Goal: Contribute content: Contribute content

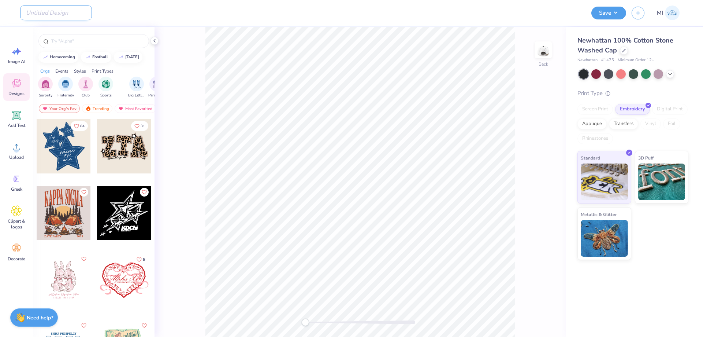
click at [51, 18] on input "Design Title" at bounding box center [56, 12] width 72 height 15
paste input "FPS240587"
type input "FPS240587"
click at [11, 151] on icon at bounding box center [16, 146] width 11 height 11
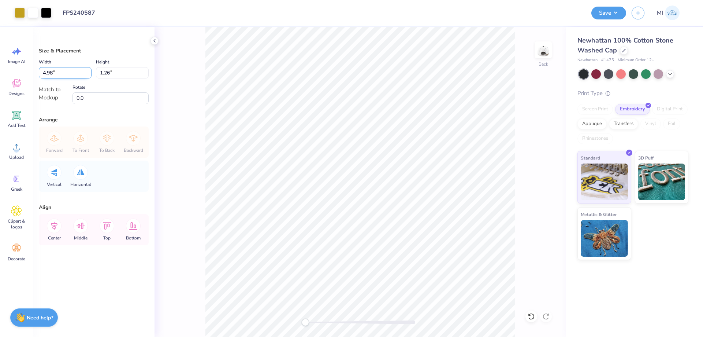
drag, startPoint x: 58, startPoint y: 71, endPoint x: 13, endPoint y: 70, distance: 44.3
click at [39, 70] on input "4.98" at bounding box center [65, 72] width 53 height 11
type input "3.50"
type input "0.89"
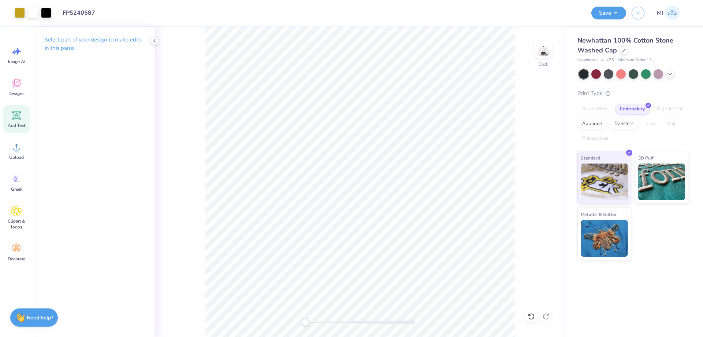
click at [15, 117] on icon at bounding box center [16, 115] width 7 height 7
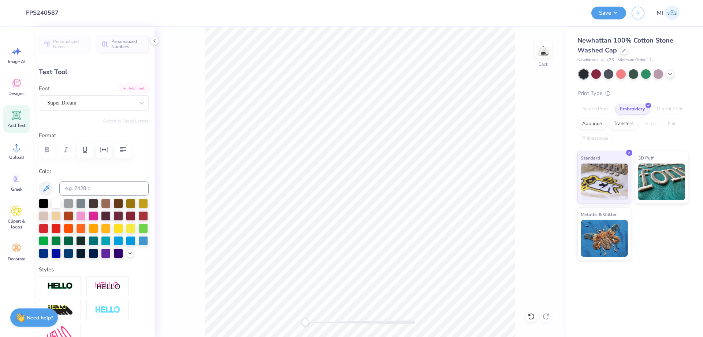
click at [133, 87] on button "Add Font" at bounding box center [134, 89] width 30 height 10
click at [42, 205] on div at bounding box center [44, 203] width 10 height 10
click at [141, 203] on div at bounding box center [143, 203] width 10 height 10
click at [52, 281] on div at bounding box center [60, 286] width 42 height 20
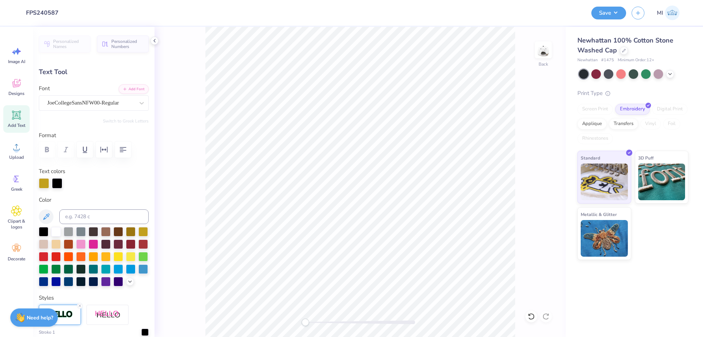
scroll to position [0, 1]
type textarea "PI BETA PHI"
type input "3.45"
type input "0.59"
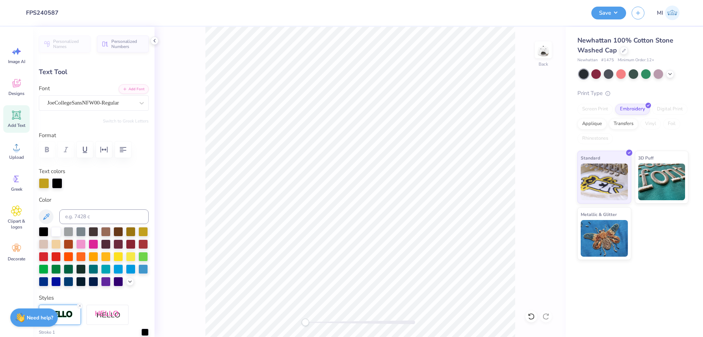
drag, startPoint x: 66, startPoint y: 303, endPoint x: 65, endPoint y: 307, distance: 3.7
click at [66, 309] on div at bounding box center [60, 314] width 42 height 20
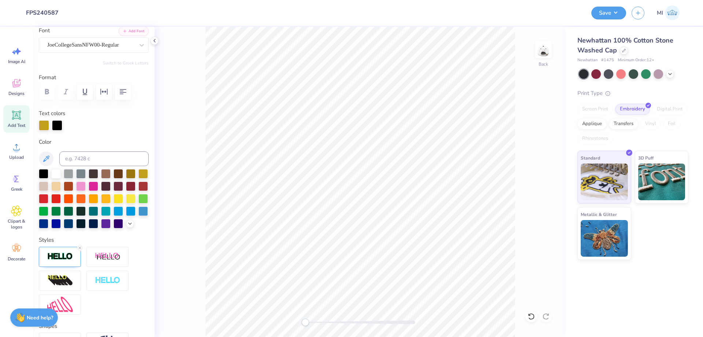
scroll to position [132, 0]
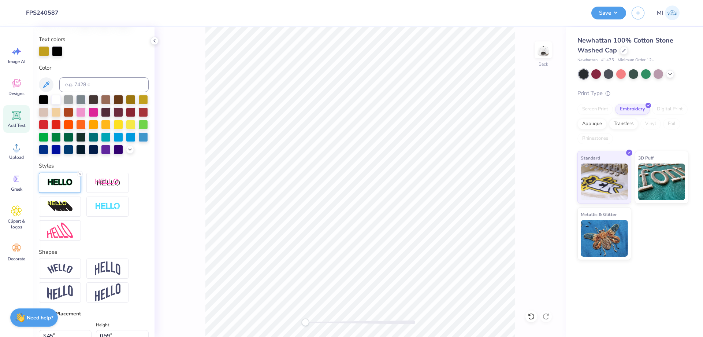
click at [57, 182] on img at bounding box center [60, 182] width 26 height 8
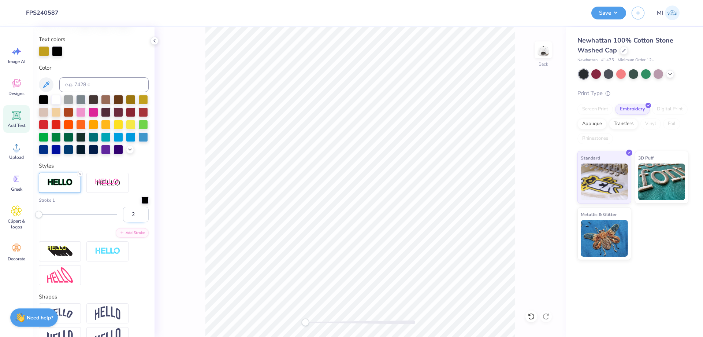
click at [140, 214] on input "2" at bounding box center [136, 214] width 26 height 15
drag, startPoint x: 136, startPoint y: 215, endPoint x: 115, endPoint y: 216, distance: 20.9
click at [123, 216] on input "2" at bounding box center [136, 214] width 26 height 15
type input "3"
drag, startPoint x: 134, startPoint y: 215, endPoint x: 125, endPoint y: 215, distance: 9.5
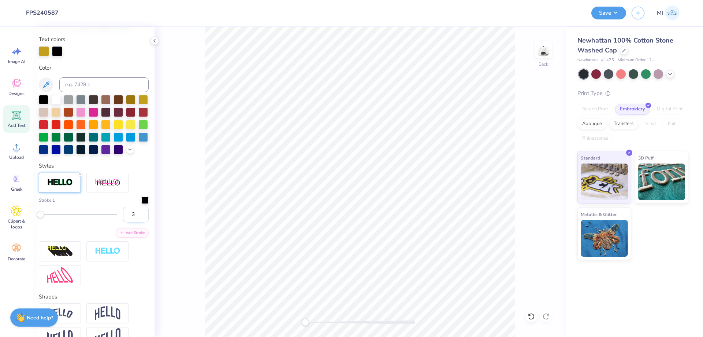
click at [125, 215] on input "3" at bounding box center [136, 214] width 26 height 15
type input "2"
type input "3.46"
type input "0.60"
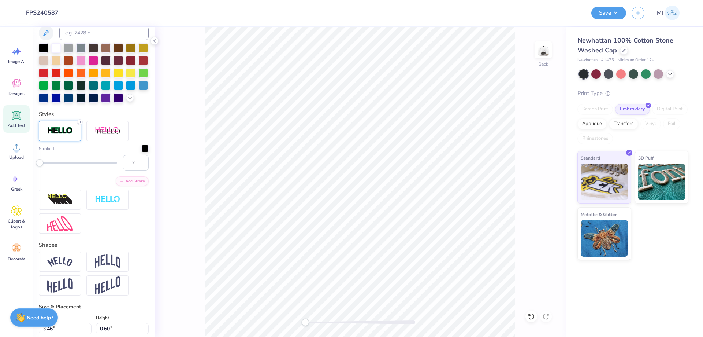
scroll to position [220, 0]
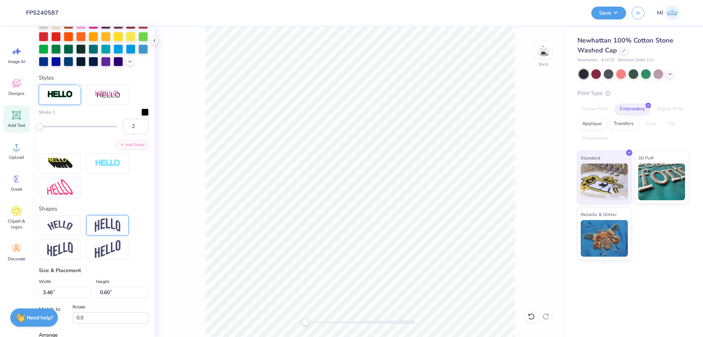
click at [115, 220] on img at bounding box center [108, 225] width 26 height 14
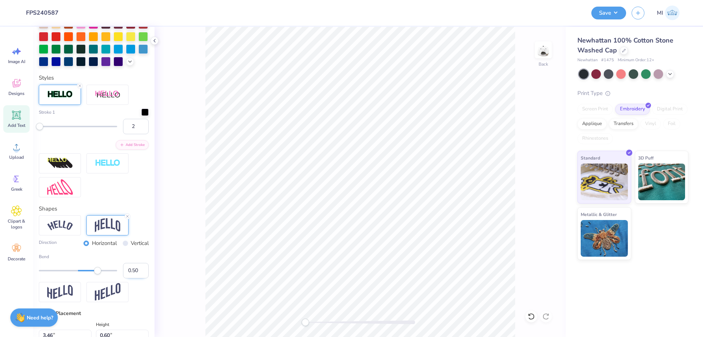
drag, startPoint x: 137, startPoint y: 272, endPoint x: 133, endPoint y: 271, distance: 4.8
click at [133, 271] on input "0.50" at bounding box center [136, 270] width 26 height 15
type input "0.3"
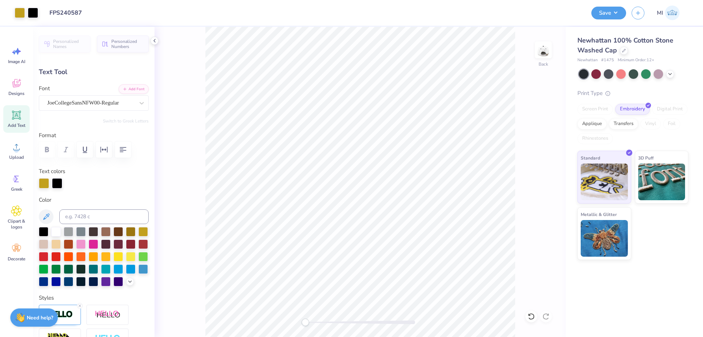
scroll to position [0, 1]
type input "1.02"
click at [396, 305] on li "Send Backward" at bounding box center [396, 305] width 58 height 14
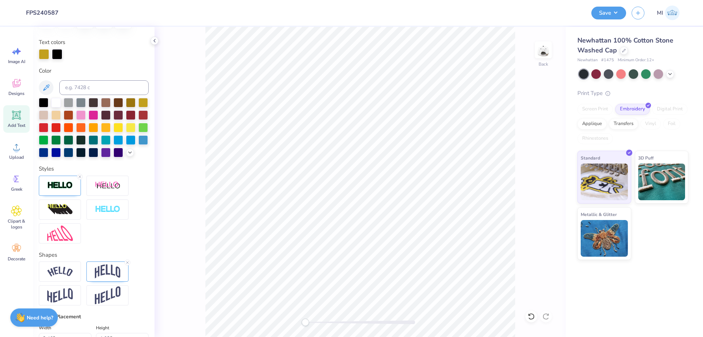
scroll to position [132, 0]
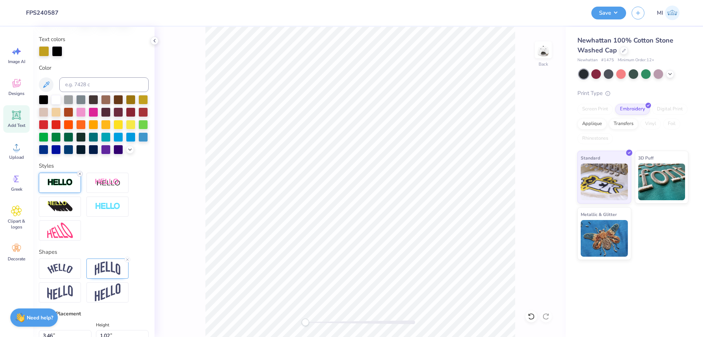
click at [80, 173] on icon at bounding box center [80, 173] width 4 height 4
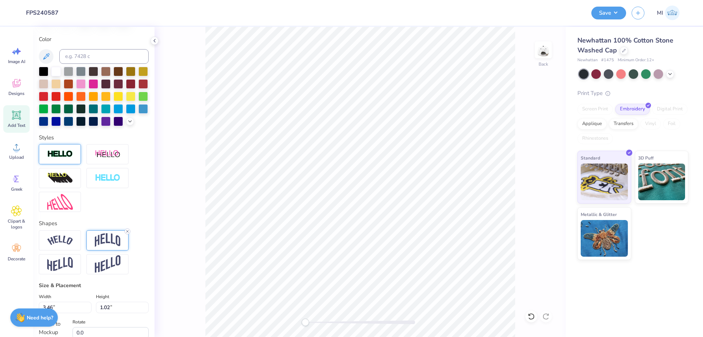
click at [128, 231] on icon at bounding box center [127, 231] width 4 height 4
type input "1.54"
type input "0.26"
type textarea "PARENT'S WEEKEND"
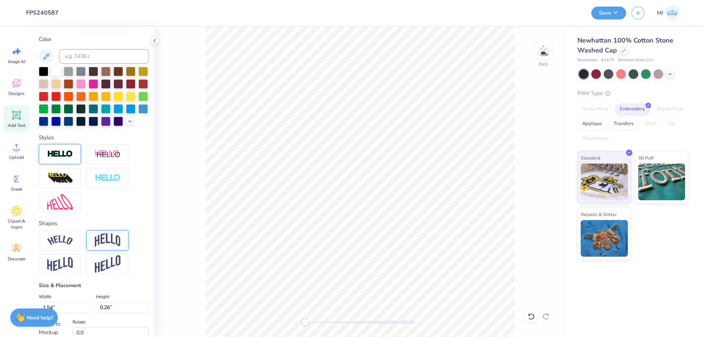
scroll to position [0, 3]
type input "2.75"
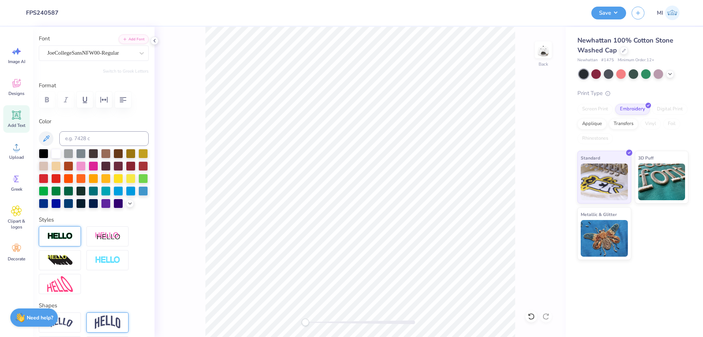
scroll to position [0, 0]
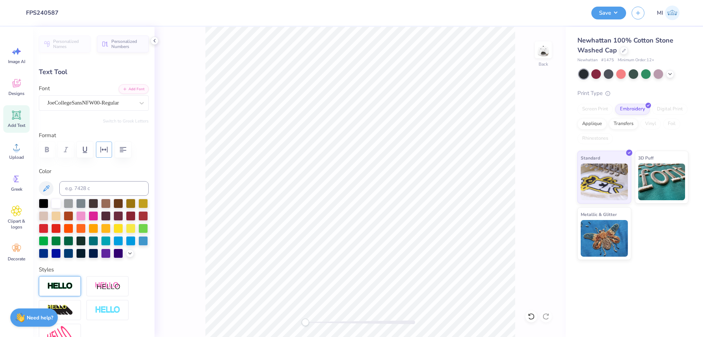
click at [108, 151] on icon "button" at bounding box center [104, 149] width 9 height 9
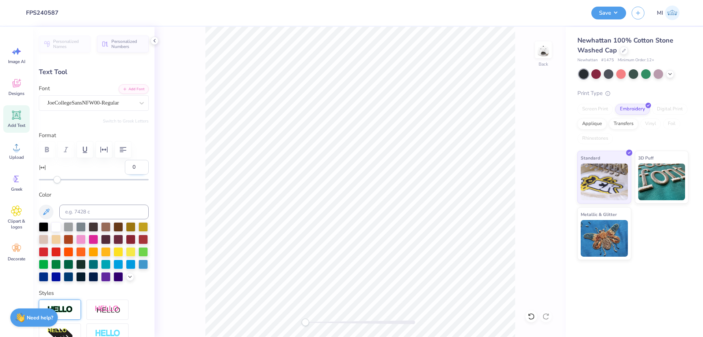
drag, startPoint x: 136, startPoint y: 166, endPoint x: 125, endPoint y: 165, distance: 11.0
click at [125, 165] on input "0" at bounding box center [137, 167] width 24 height 15
type input "50"
drag, startPoint x: 138, startPoint y: 166, endPoint x: 122, endPoint y: 166, distance: 16.1
click at [122, 166] on div "51" at bounding box center [94, 171] width 110 height 23
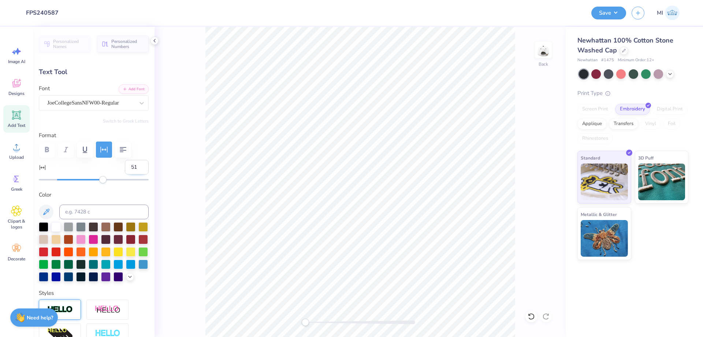
click at [137, 166] on input "51" at bounding box center [137, 167] width 24 height 15
type input "30"
type input "4.04"
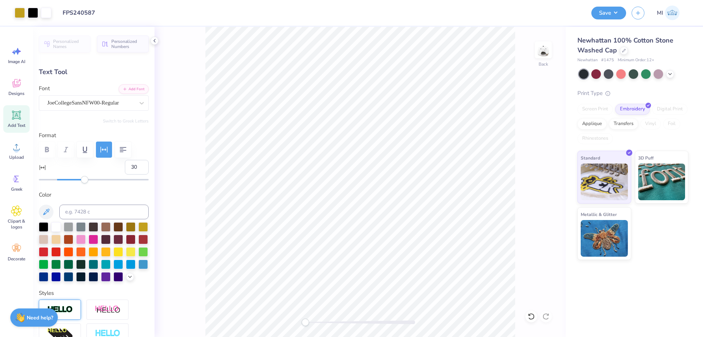
type input "0.25"
type input "3.40"
type input "0.21"
type input "3.47"
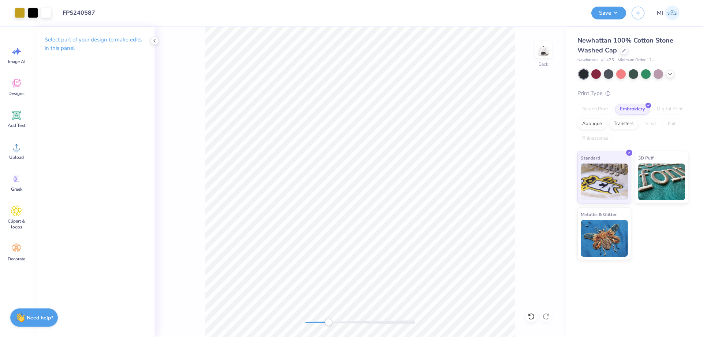
drag, startPoint x: 311, startPoint y: 325, endPoint x: 324, endPoint y: 318, distance: 14.3
click at [326, 325] on div at bounding box center [360, 321] width 110 height 7
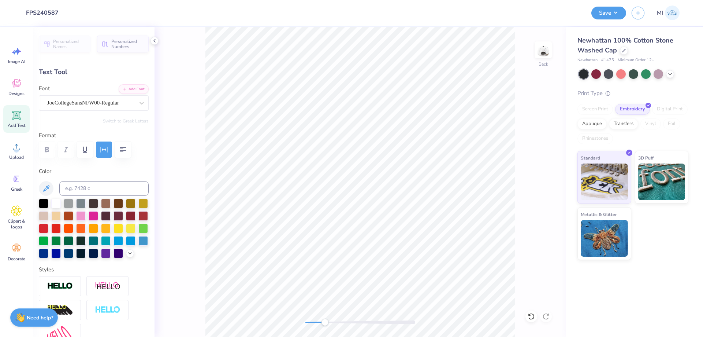
type input "3.49"
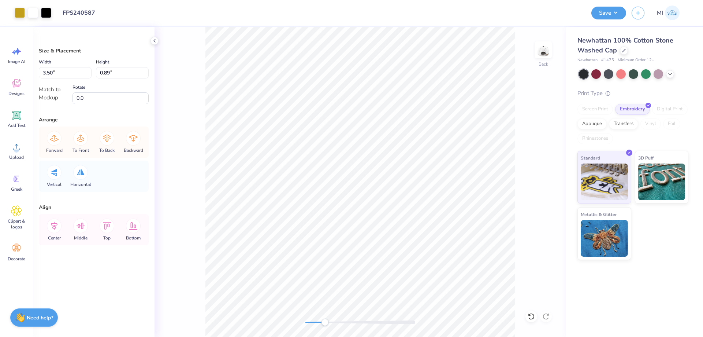
type input "1.34"
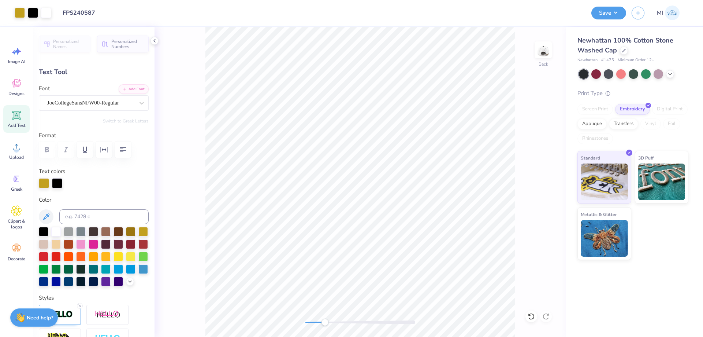
type input "3.49"
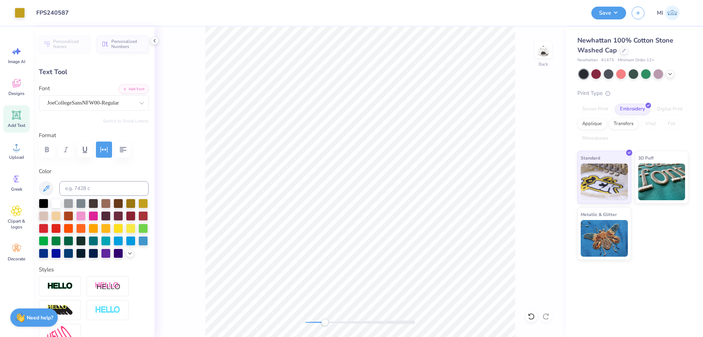
type input "0.21"
click at [42, 200] on div at bounding box center [44, 203] width 10 height 10
click at [107, 147] on icon "button" at bounding box center [104, 150] width 7 height 6
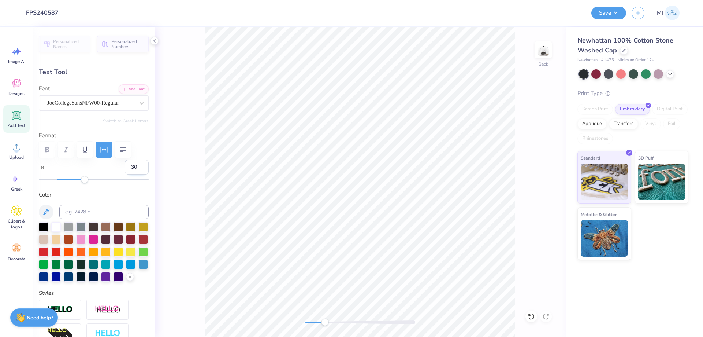
drag, startPoint x: 137, startPoint y: 168, endPoint x: 115, endPoint y: 167, distance: 21.6
click at [125, 167] on input "30" at bounding box center [137, 167] width 24 height 15
type input "0"
type textarea "2025"
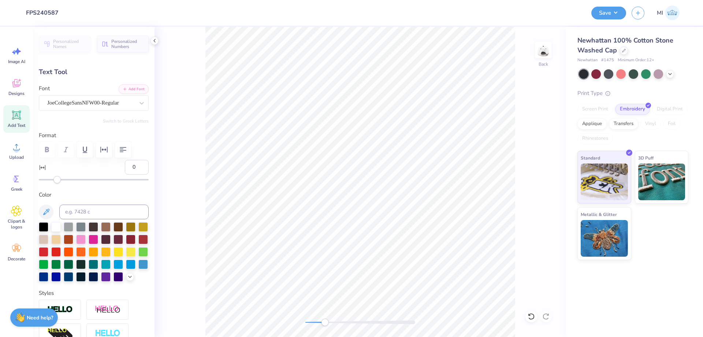
type input "0.51"
type input "0.18"
click at [274, 316] on div "Back" at bounding box center [360, 182] width 411 height 310
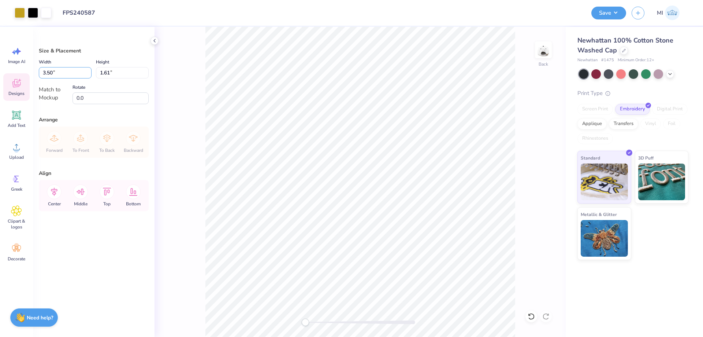
drag, startPoint x: 69, startPoint y: 67, endPoint x: 10, endPoint y: 76, distance: 59.6
click at [39, 76] on input "3.50" at bounding box center [65, 72] width 53 height 11
type input "4.00"
type input "1.84"
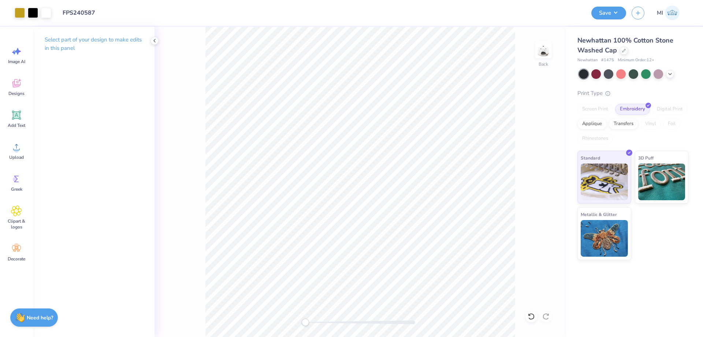
click at [344, 159] on div "Art colors Design Title FPS240587 Save MI Image AI Designs Add Text Upload Gree…" at bounding box center [351, 168] width 703 height 337
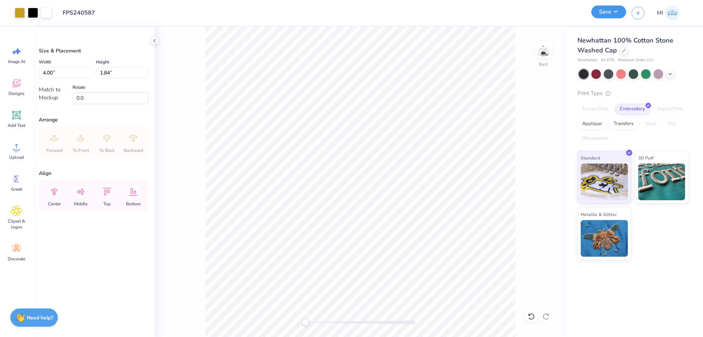
click at [615, 13] on button "Save" at bounding box center [609, 11] width 35 height 13
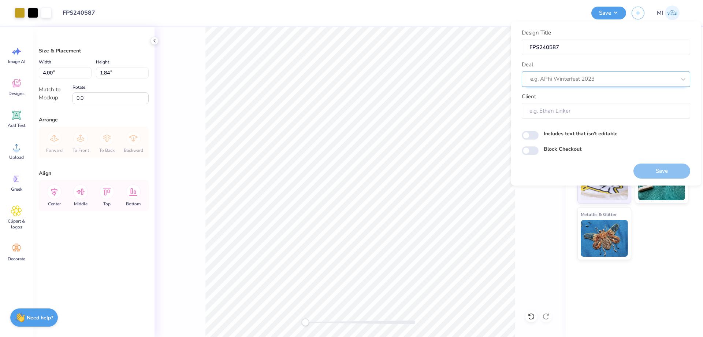
click at [578, 82] on div at bounding box center [603, 79] width 146 height 10
click at [555, 96] on div "Design Tool Gallery" at bounding box center [606, 99] width 163 height 12
type input "Design Tool Gallery"
type input "Design Tool Gallery User"
click at [651, 167] on button "Save" at bounding box center [662, 170] width 57 height 15
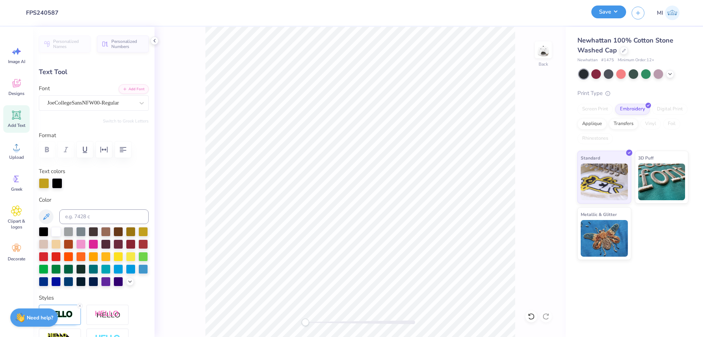
click at [600, 11] on button "Save" at bounding box center [609, 11] width 35 height 13
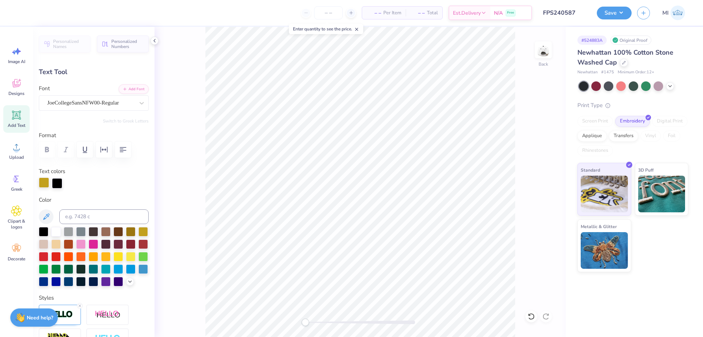
click at [41, 185] on div at bounding box center [44, 182] width 10 height 10
click at [56, 230] on div at bounding box center [56, 231] width 10 height 10
click at [55, 185] on div at bounding box center [57, 182] width 10 height 10
click at [141, 232] on div at bounding box center [143, 231] width 10 height 10
click at [45, 182] on div at bounding box center [44, 182] width 10 height 10
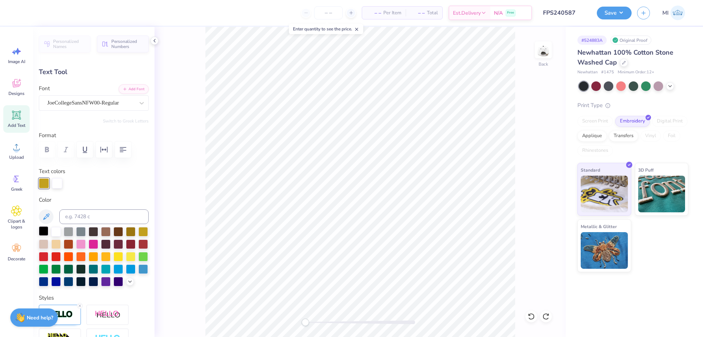
click at [41, 232] on div at bounding box center [44, 231] width 10 height 10
click at [56, 183] on div at bounding box center [57, 182] width 10 height 10
click at [141, 231] on div at bounding box center [143, 231] width 10 height 10
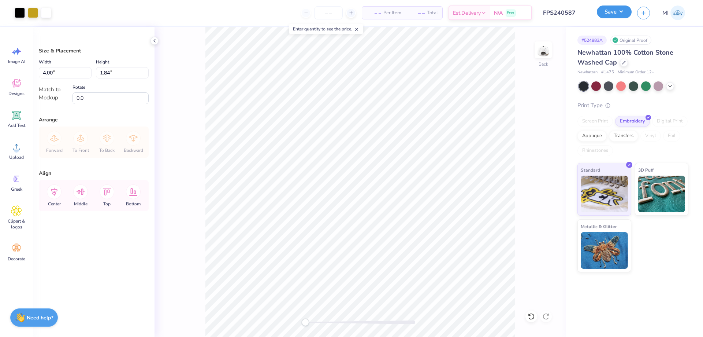
click at [624, 11] on button "Save" at bounding box center [614, 11] width 35 height 13
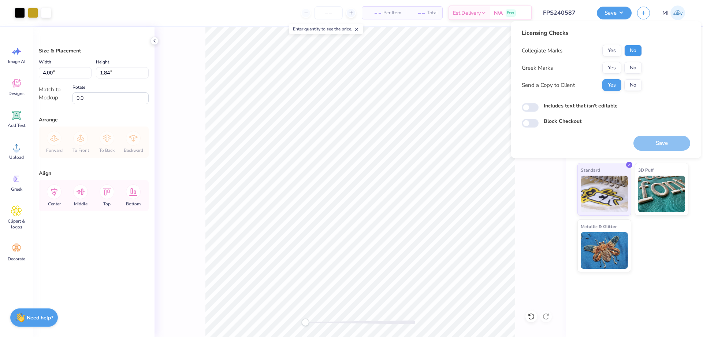
click at [633, 45] on button "No" at bounding box center [634, 51] width 18 height 12
click at [614, 67] on button "Yes" at bounding box center [612, 68] width 19 height 12
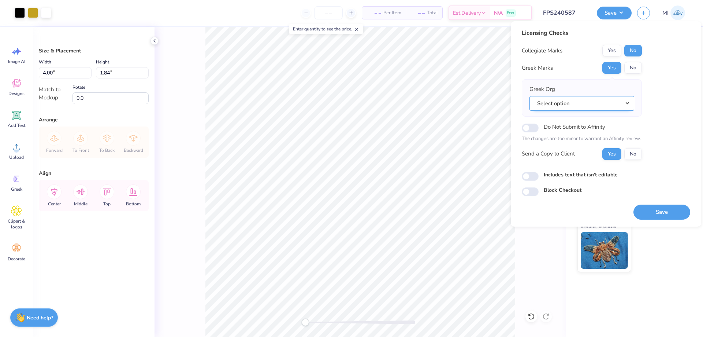
click at [615, 105] on button "Select option" at bounding box center [582, 103] width 105 height 15
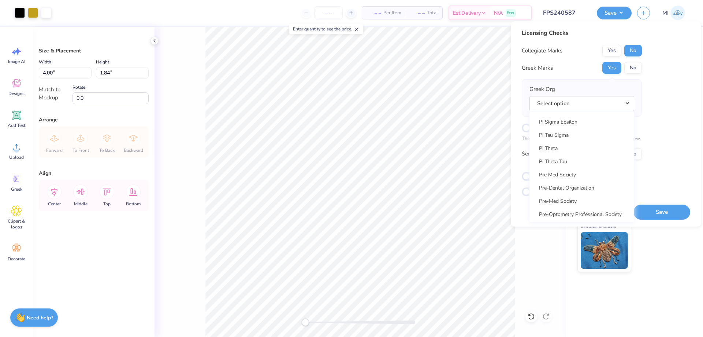
scroll to position [4190, 0]
click at [583, 142] on link "Pi Beta Phi" at bounding box center [582, 137] width 99 height 12
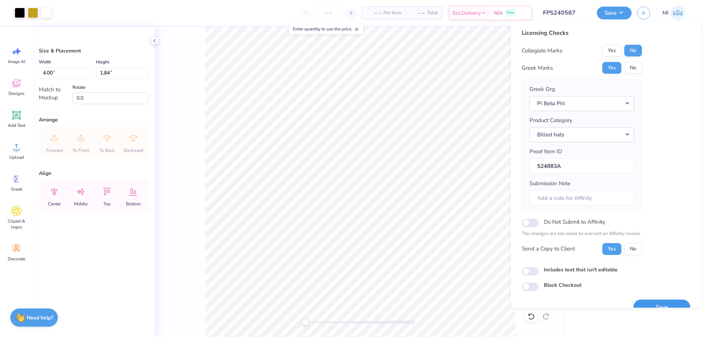
click at [660, 303] on button "Save" at bounding box center [662, 306] width 57 height 15
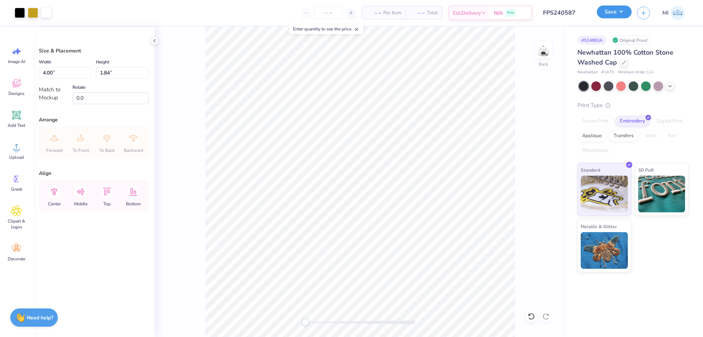
click at [615, 14] on button "Save" at bounding box center [614, 11] width 35 height 13
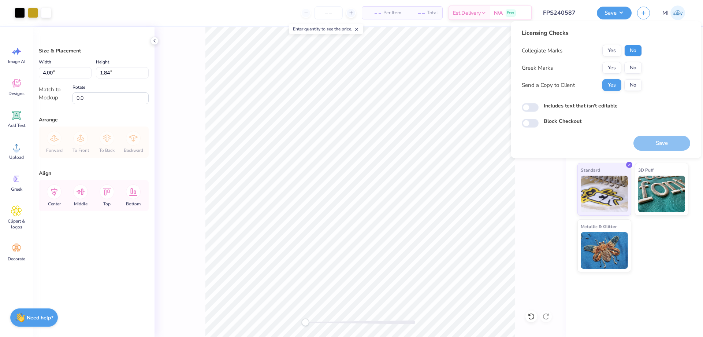
click at [629, 51] on button "No" at bounding box center [634, 51] width 18 height 12
click at [614, 67] on button "Yes" at bounding box center [612, 68] width 19 height 12
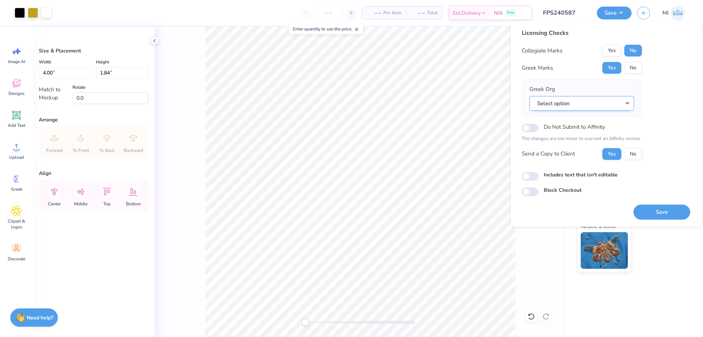
click at [555, 100] on button "Select option" at bounding box center [582, 103] width 105 height 15
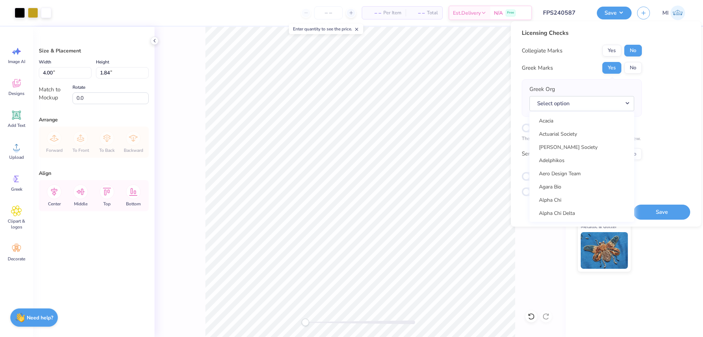
click at [644, 95] on div "Licensing Checks Collegiate Marks Yes No Greek Marks Yes No Greek Org Select op…" at bounding box center [606, 112] width 168 height 167
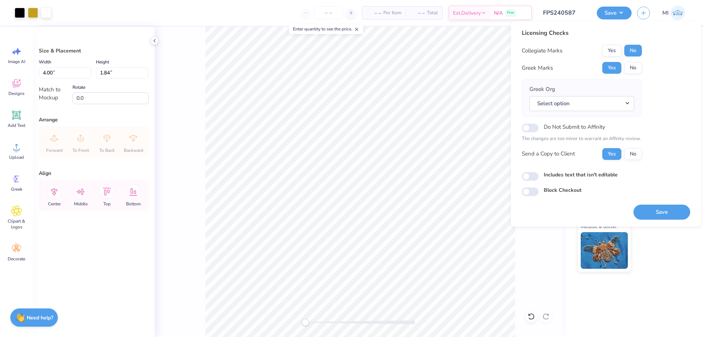
click at [635, 101] on div "Greek Org Select option Acacia Actuarial Society [PERSON_NAME] Society Adelphik…" at bounding box center [582, 97] width 120 height 37
click at [623, 101] on button "Select option" at bounding box center [582, 103] width 105 height 15
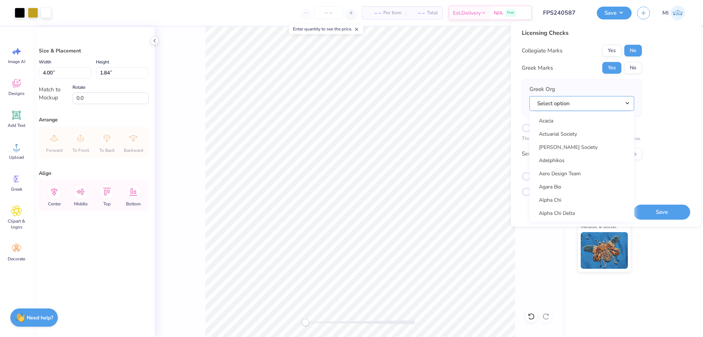
click at [623, 102] on button "Select option" at bounding box center [582, 103] width 105 height 15
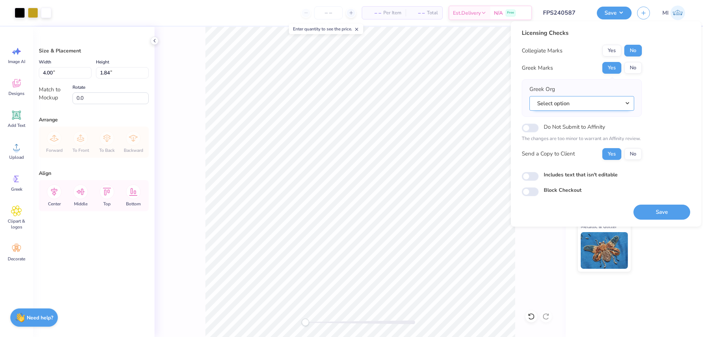
click at [618, 108] on button "Select option" at bounding box center [582, 103] width 105 height 15
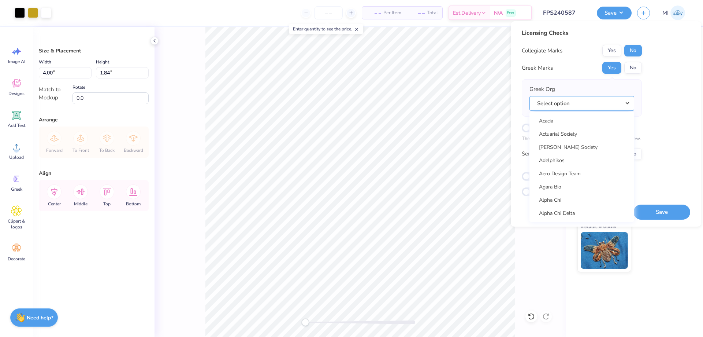
click at [615, 104] on button "Select option" at bounding box center [582, 103] width 105 height 15
